Goal: Find specific page/section

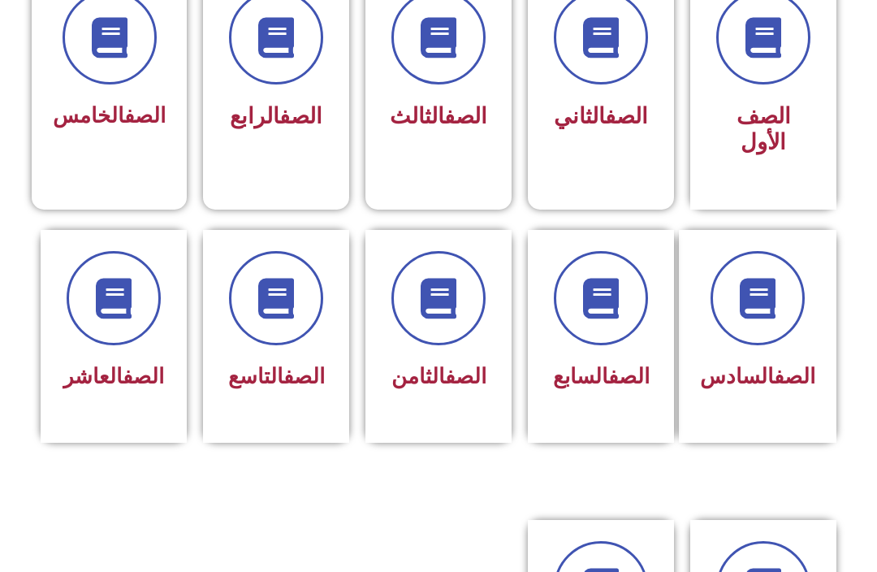
scroll to position [486, 0]
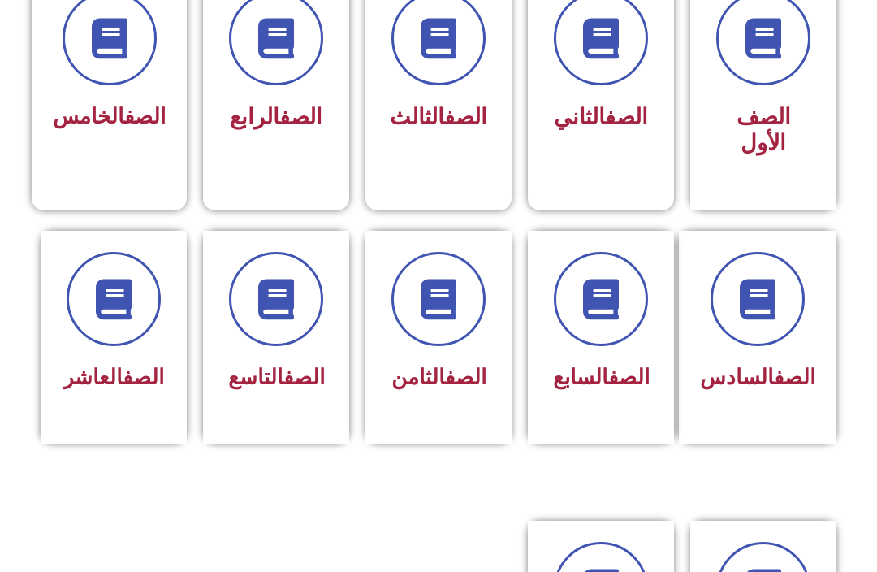
click at [451, 339] on span at bounding box center [438, 299] width 94 height 94
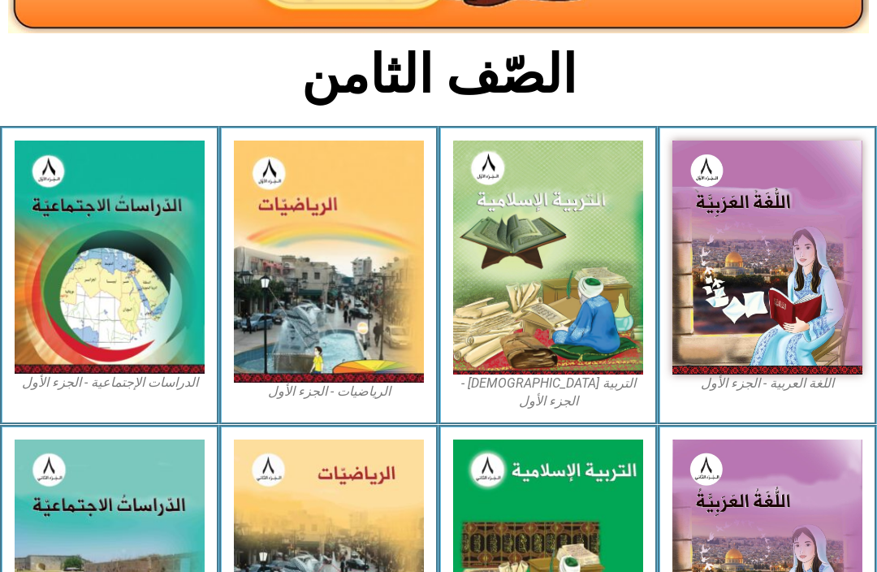
scroll to position [335, 0]
click at [629, 302] on img at bounding box center [548, 257] width 190 height 234
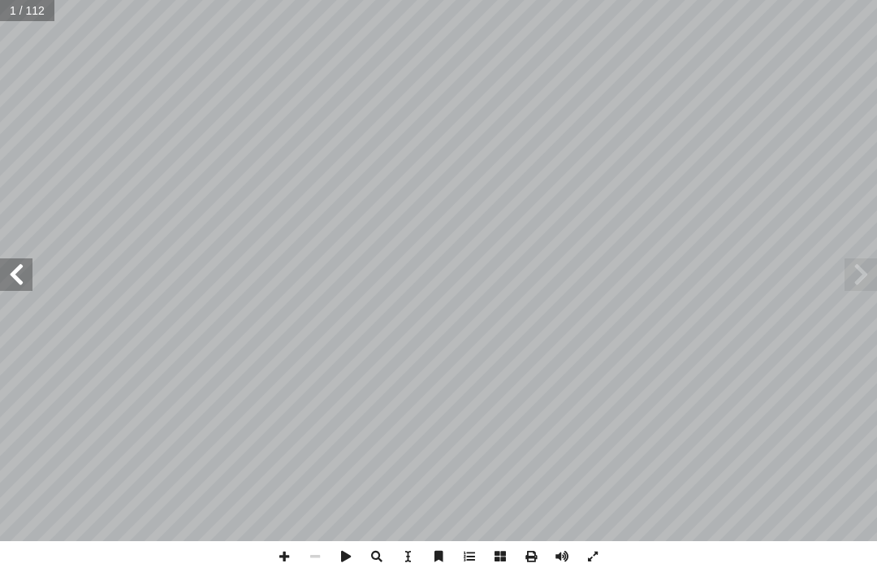
click at [865, 264] on span at bounding box center [860, 274] width 32 height 32
click at [875, 259] on span at bounding box center [860, 274] width 32 height 32
click at [865, 265] on span at bounding box center [860, 274] width 32 height 32
click at [871, 270] on span at bounding box center [860, 274] width 32 height 32
click at [852, 264] on span at bounding box center [860, 274] width 32 height 32
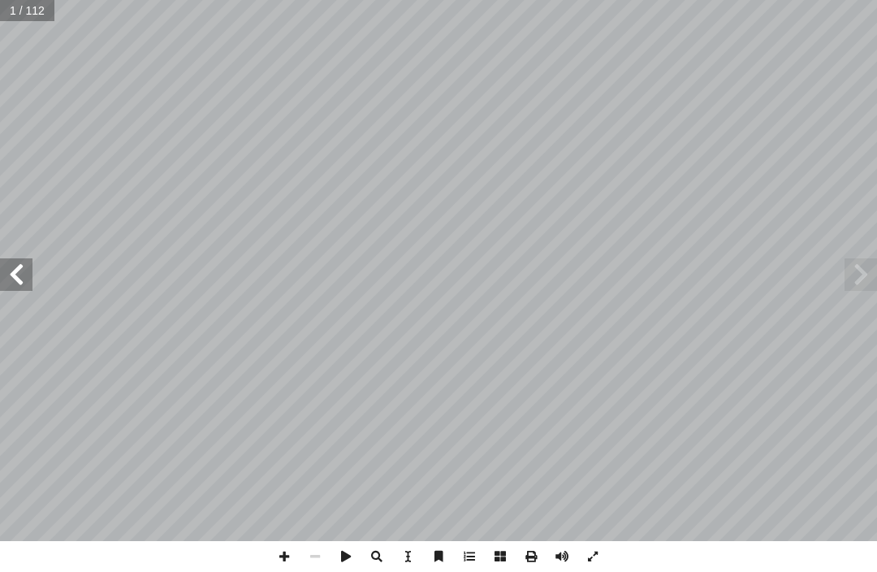
click at [21, 285] on span at bounding box center [16, 274] width 32 height 32
click at [29, 272] on span at bounding box center [16, 274] width 32 height 32
